Goal: Obtain resource: Obtain resource

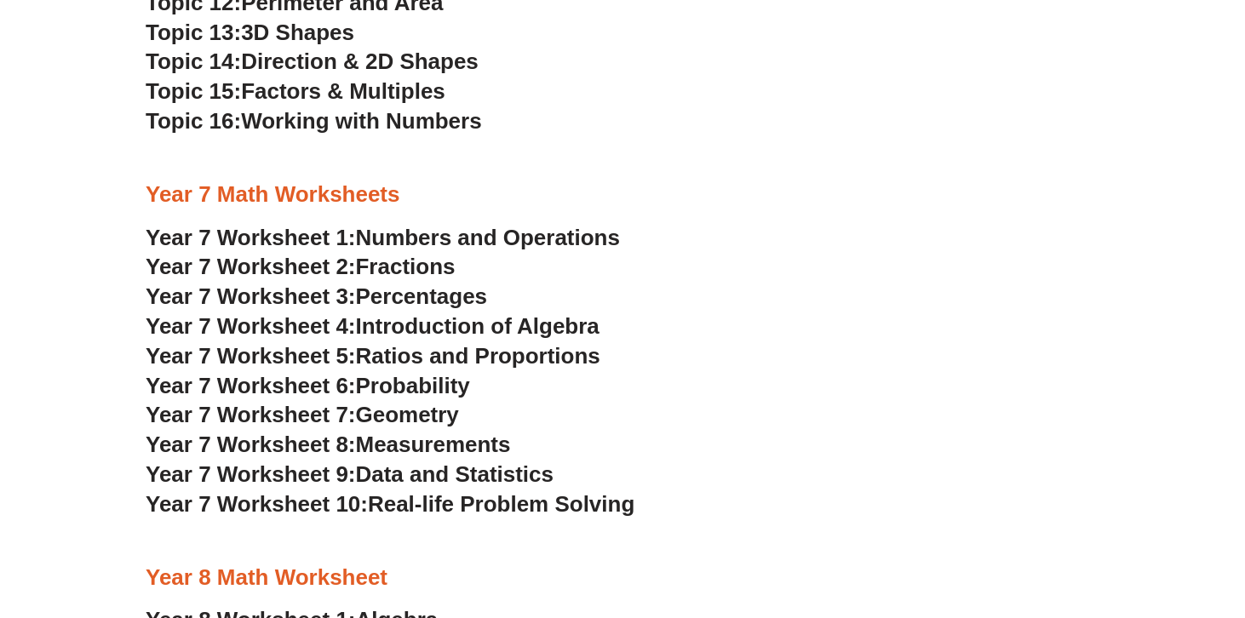
scroll to position [4060, 0]
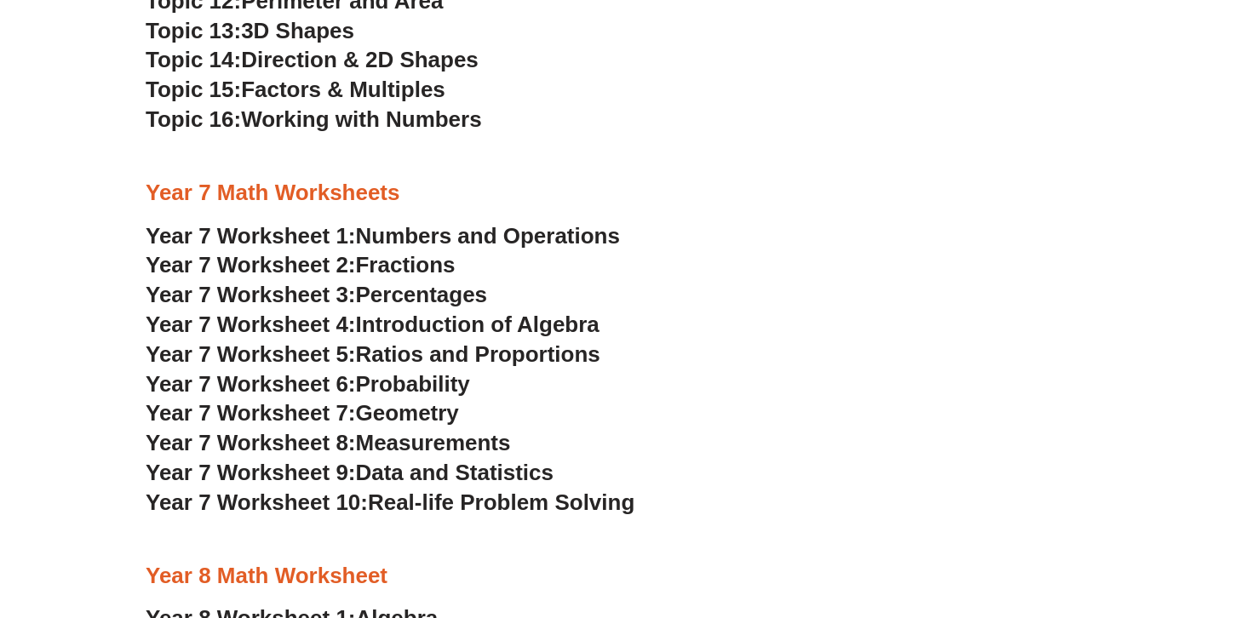
click at [300, 605] on span "Year 8 Worksheet 1:" at bounding box center [251, 618] width 210 height 26
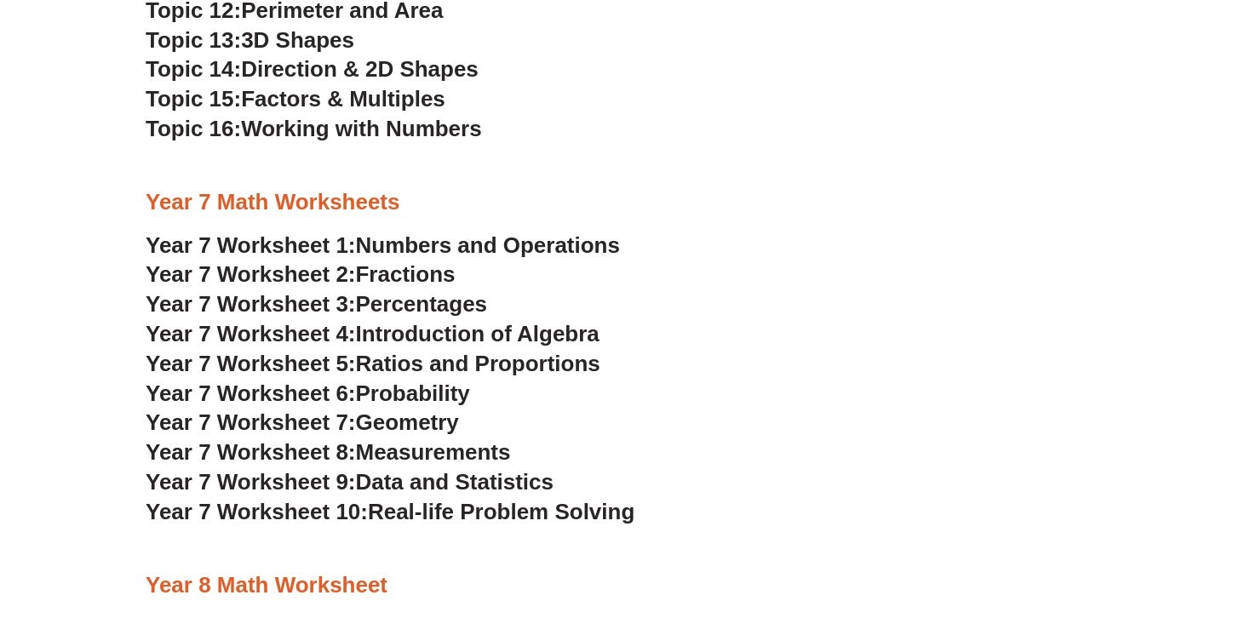
scroll to position [4050, 0]
click at [417, 321] on span "Introduction of Algebra" at bounding box center [478, 334] width 244 height 26
click at [324, 321] on span "Year 7 Worksheet 4:" at bounding box center [251, 334] width 210 height 26
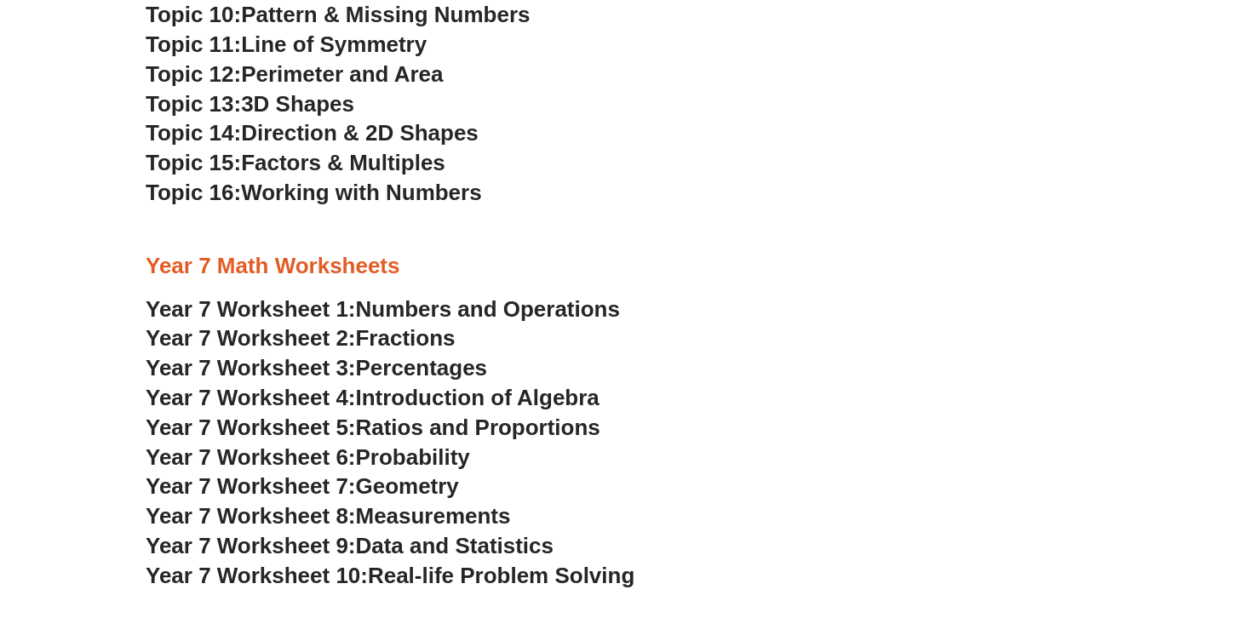
scroll to position [3981, 0]
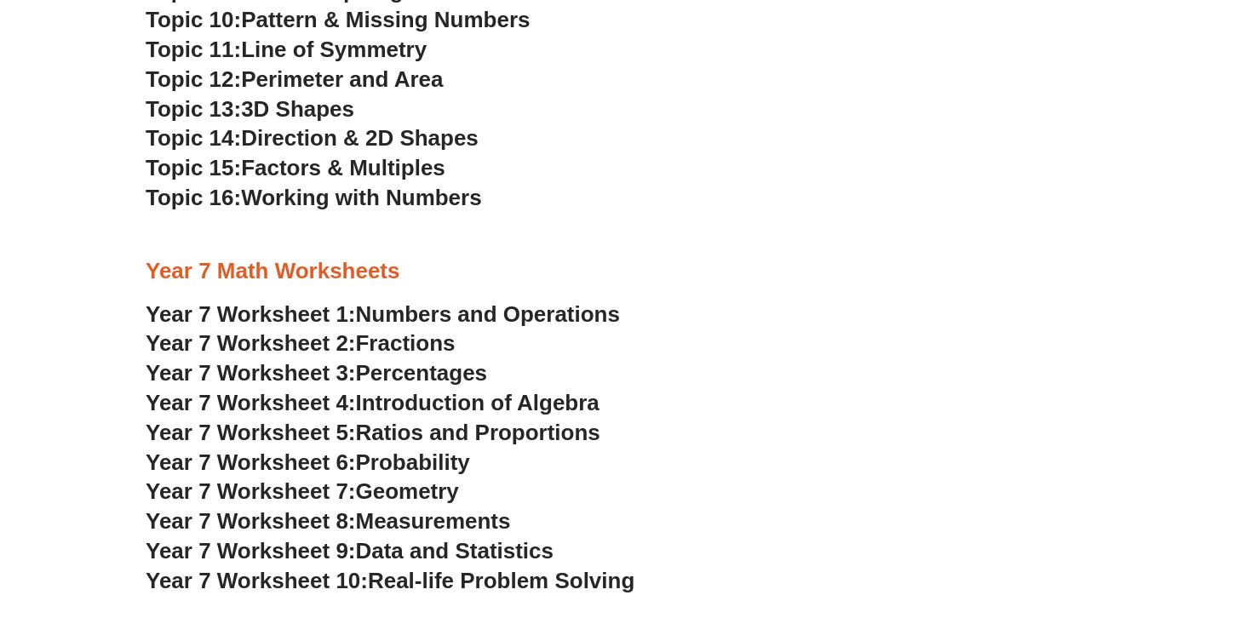
click at [411, 420] on span "Ratios and Proportions" at bounding box center [478, 433] width 244 height 26
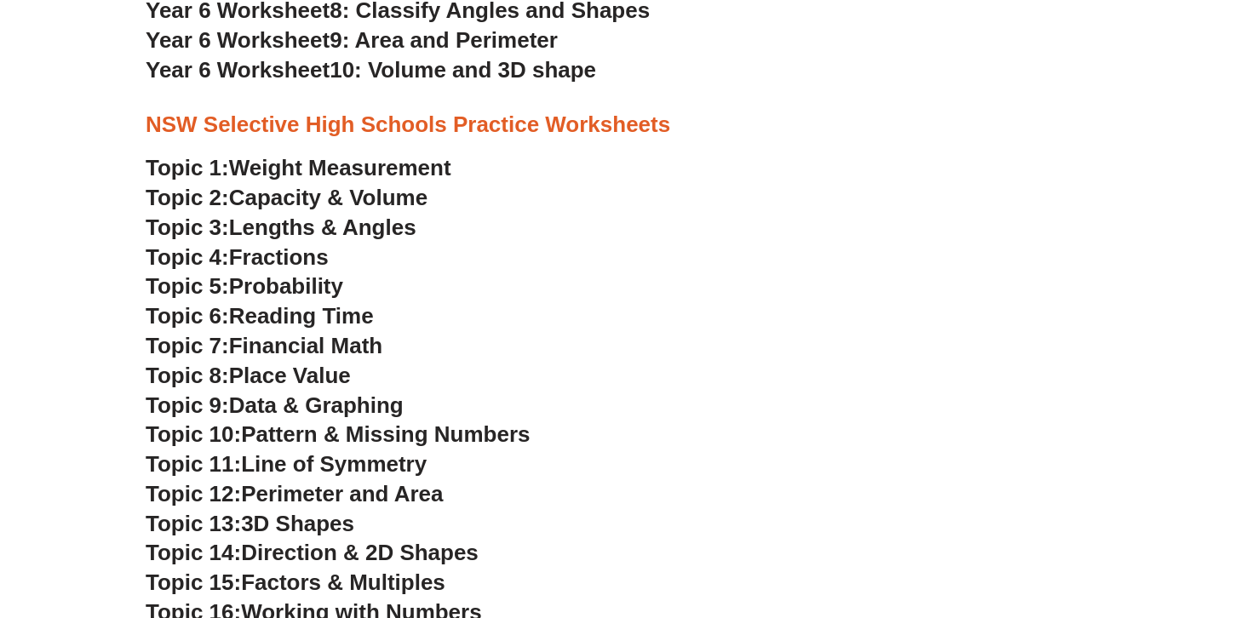
scroll to position [3569, 0]
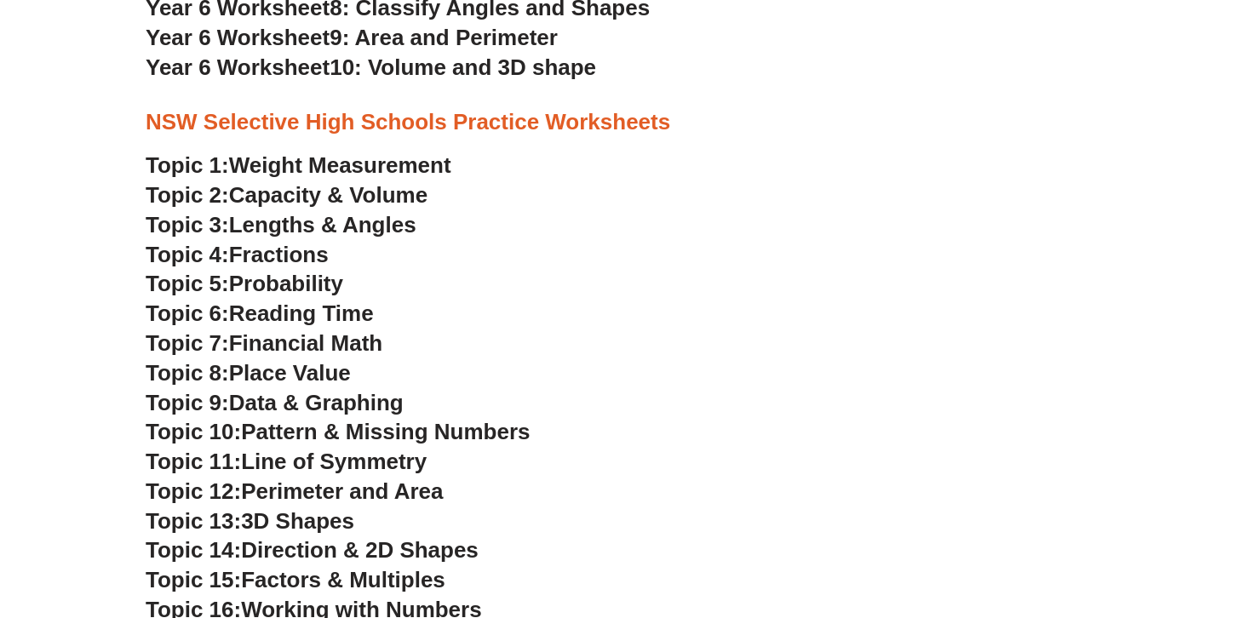
click at [311, 182] on span "Capacity & Volume" at bounding box center [328, 195] width 198 height 26
click at [307, 419] on span "Pattern & Missing Numbers" at bounding box center [385, 432] width 289 height 26
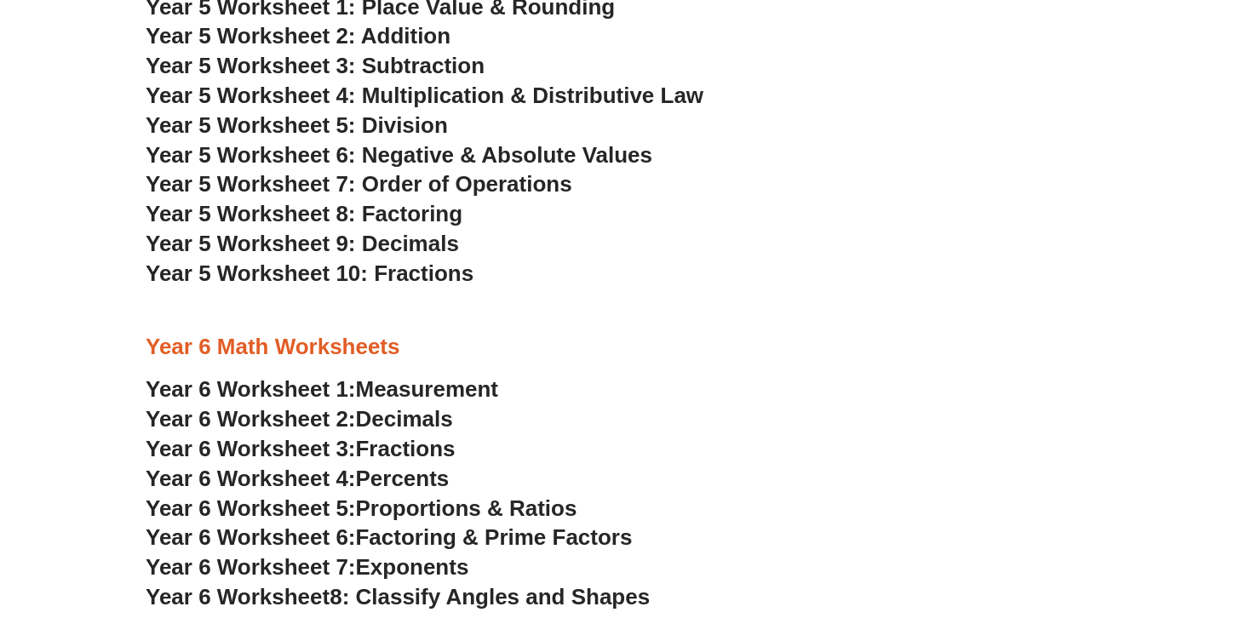
scroll to position [3061, 0]
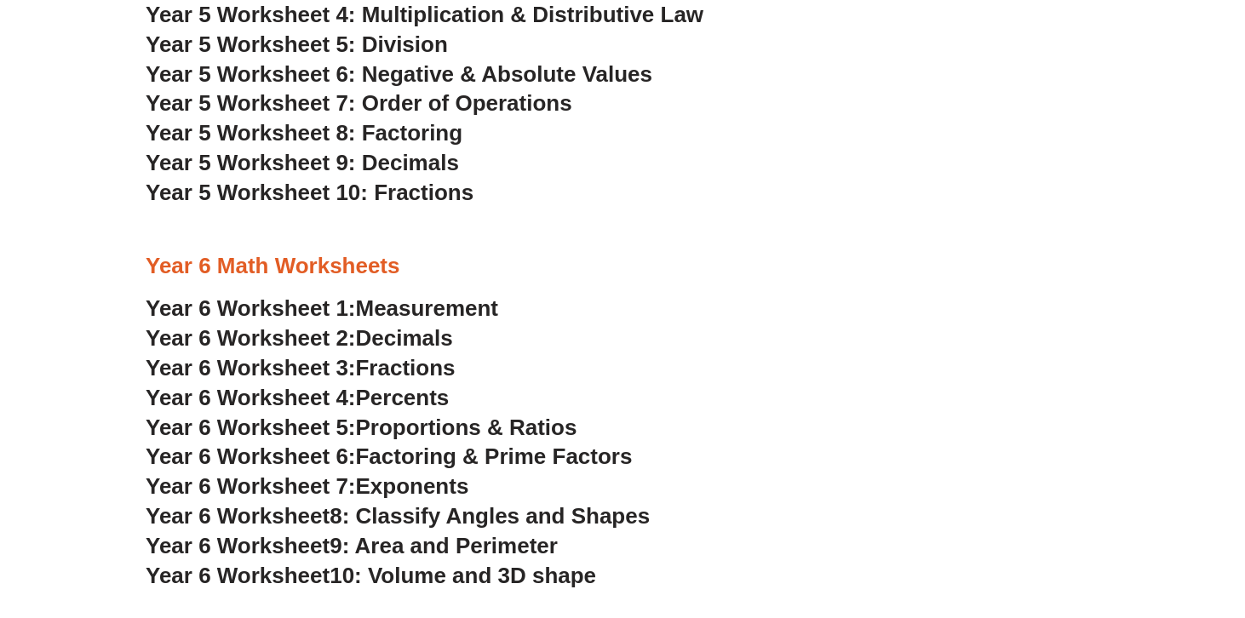
click at [419, 295] on span "Measurement" at bounding box center [427, 308] width 143 height 26
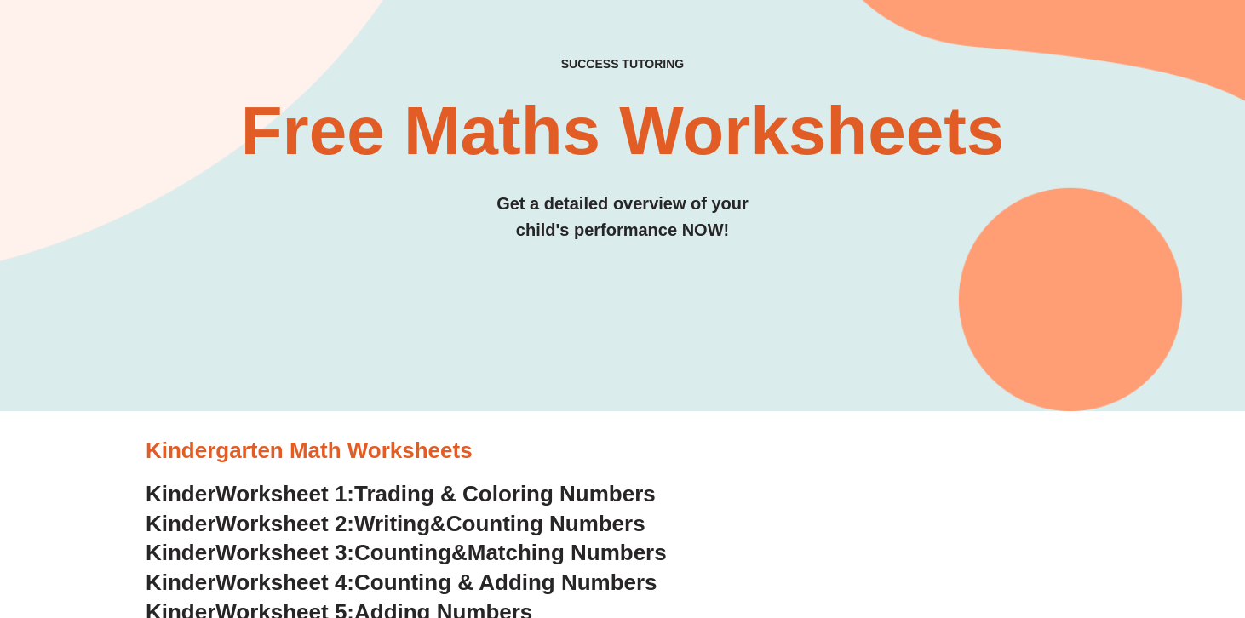
scroll to position [52, 0]
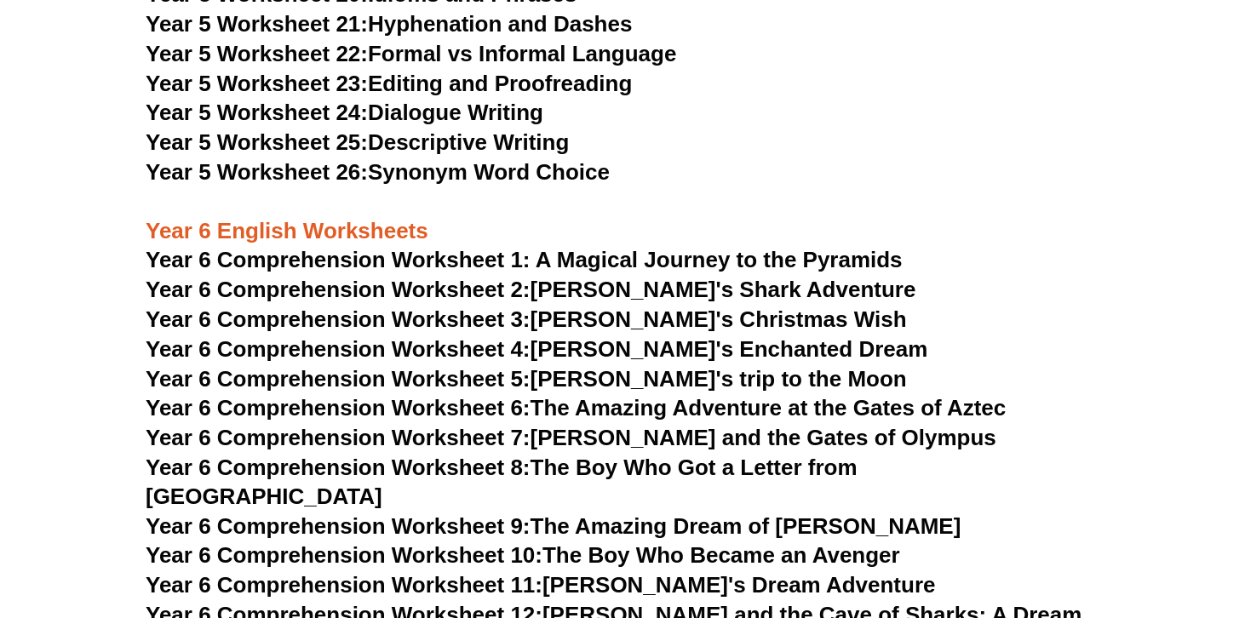
scroll to position [8368, 0]
click at [461, 542] on span "Year 6 Comprehension Worksheet 10:" at bounding box center [344, 555] width 397 height 26
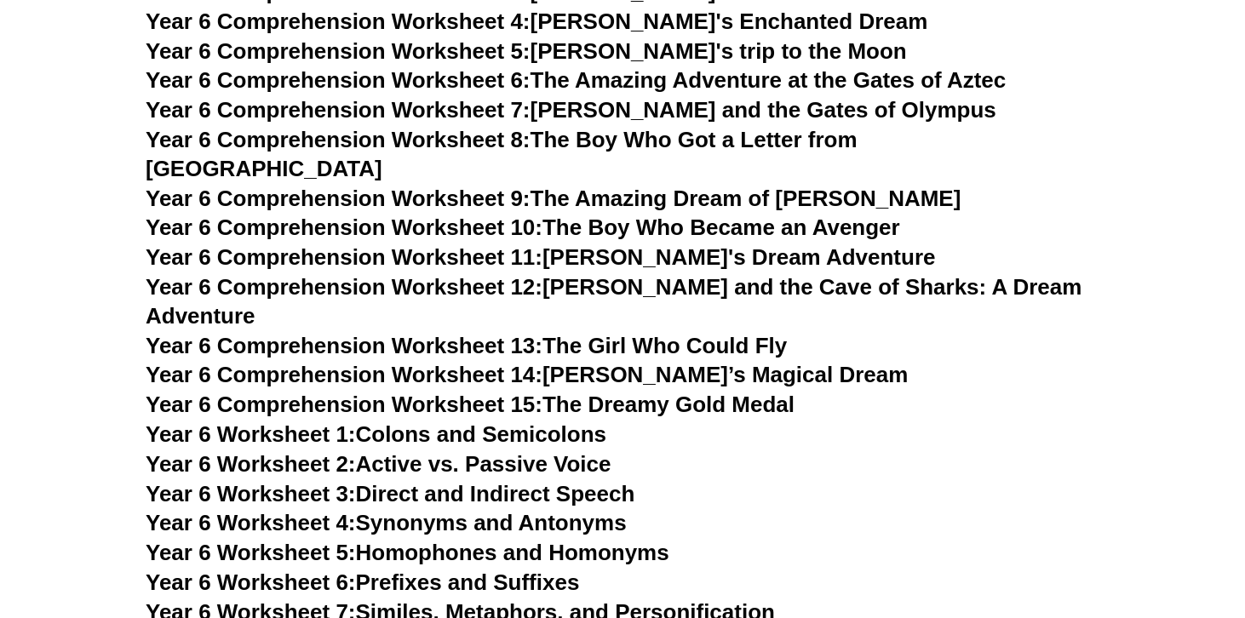
scroll to position [8696, 0]
click at [616, 599] on link "Year 6 Worksheet 7: Similes, Metaphors, and Personification" at bounding box center [460, 612] width 629 height 26
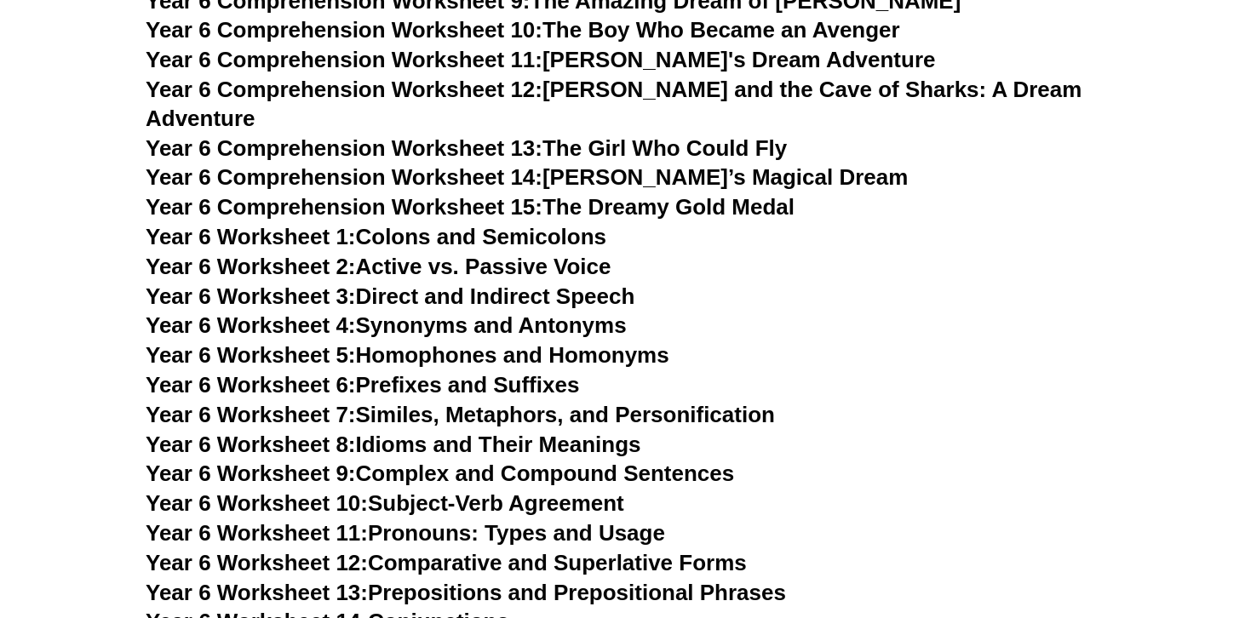
scroll to position [8904, 0]
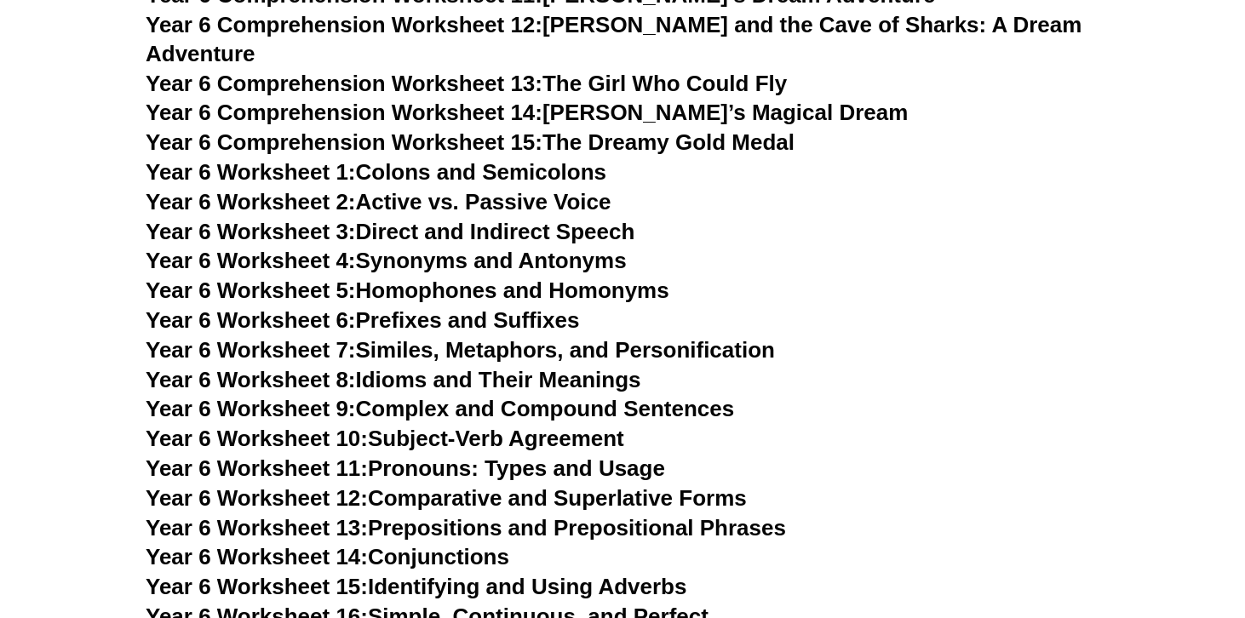
scroll to position [8959, 0]
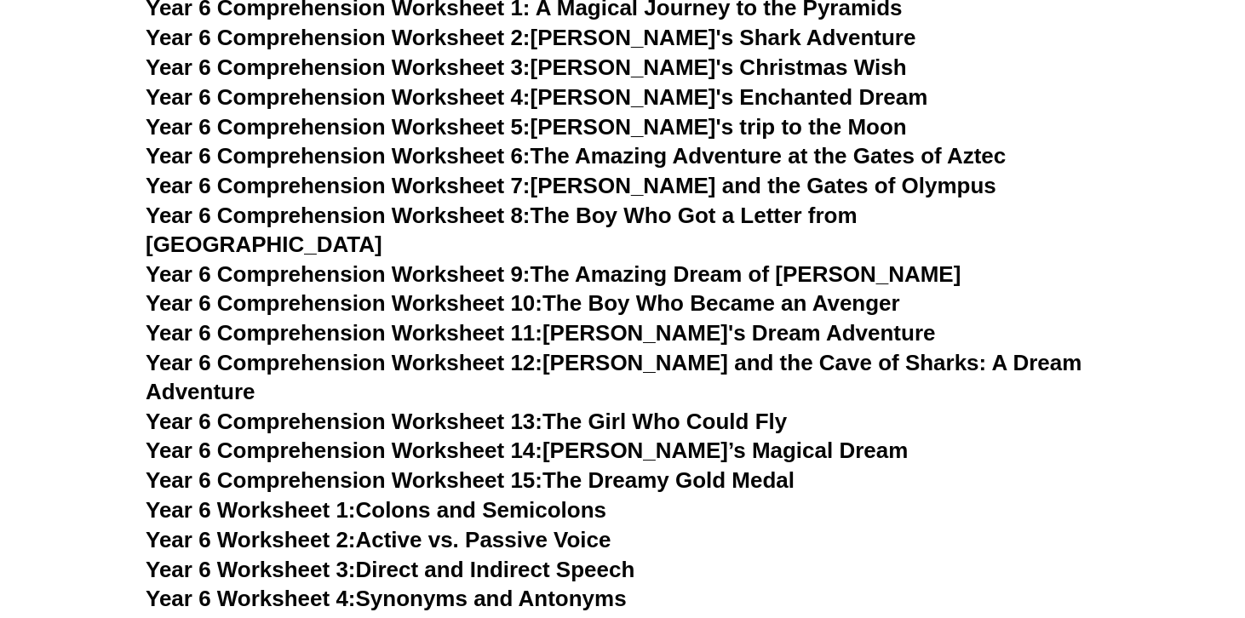
scroll to position [8621, 0]
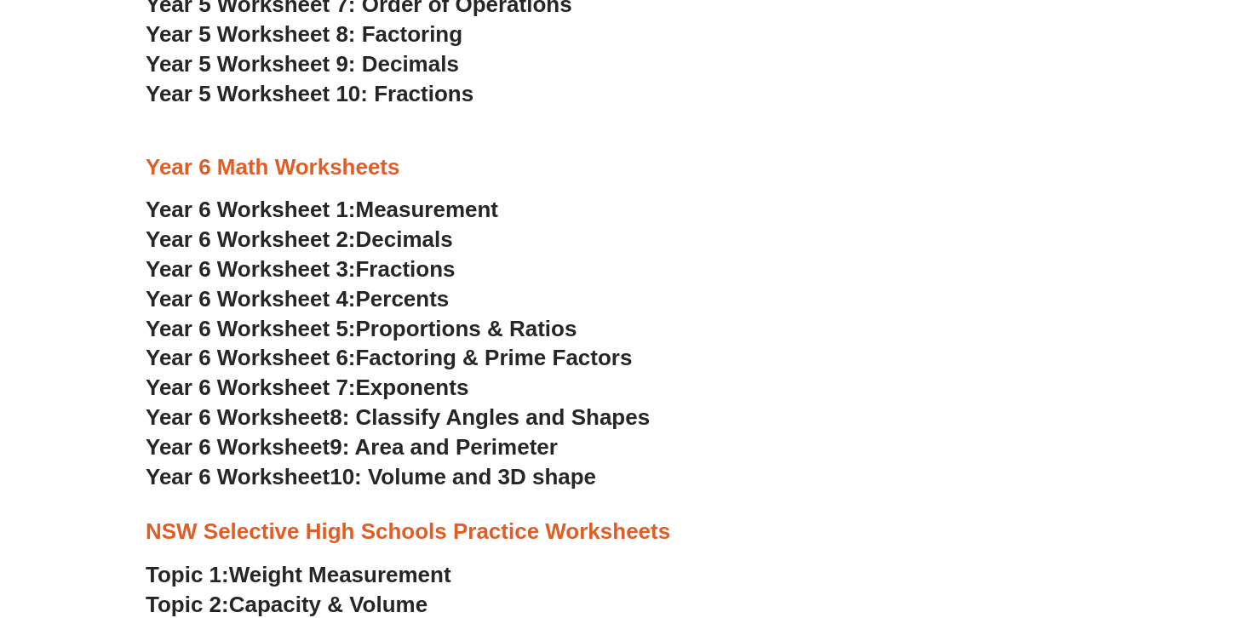
scroll to position [3155, 0]
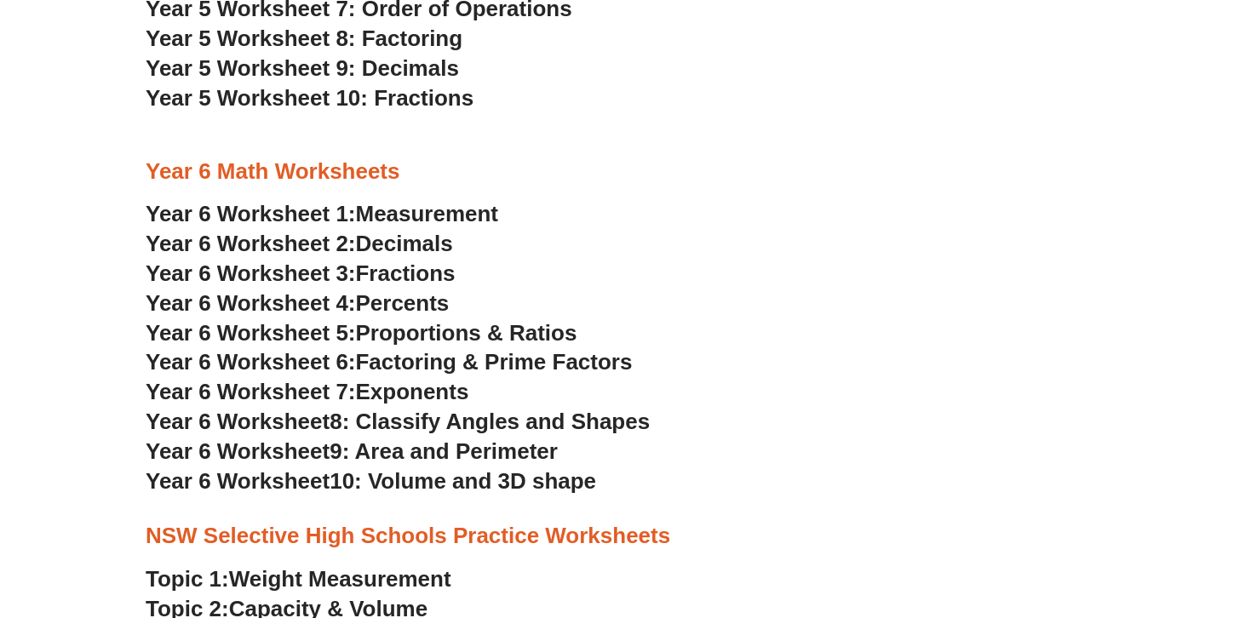
click at [403, 231] on span "Decimals" at bounding box center [404, 244] width 97 height 26
click at [404, 320] on span "Proportions & Ratios" at bounding box center [466, 333] width 221 height 26
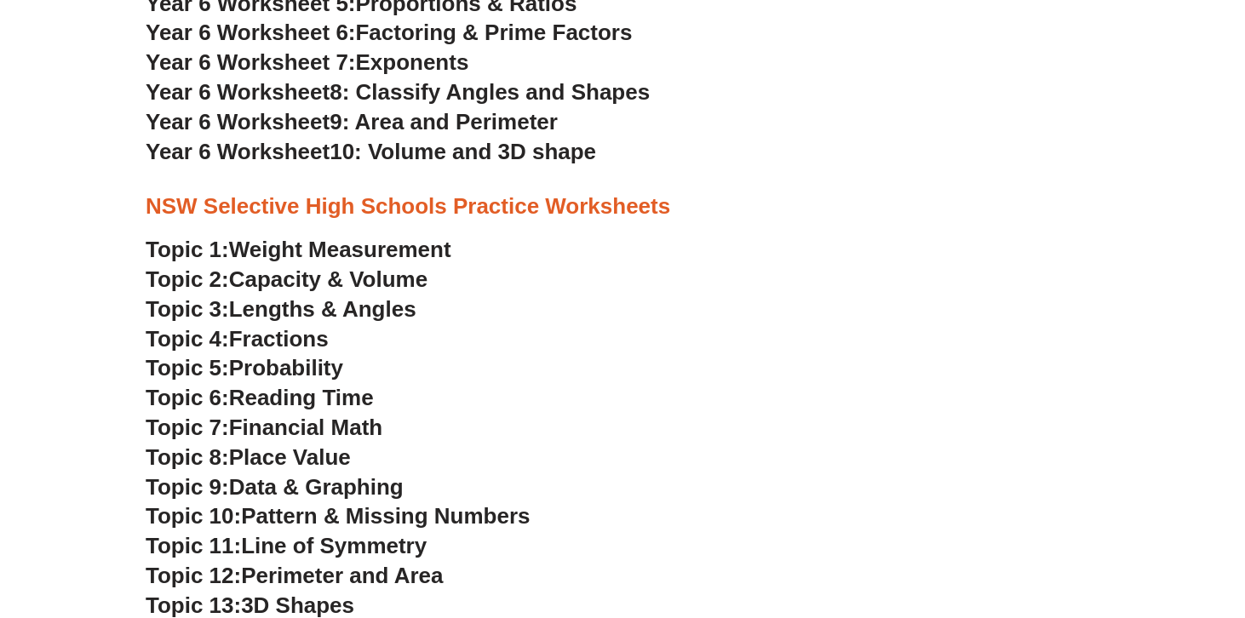
scroll to position [3533, 0]
